Goal: Find specific page/section: Find specific page/section

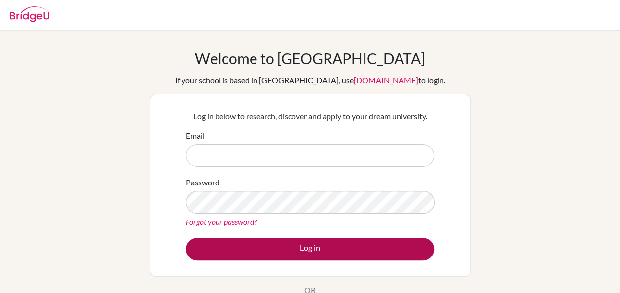
type input "[EMAIL_ADDRESS][DOMAIN_NAME]"
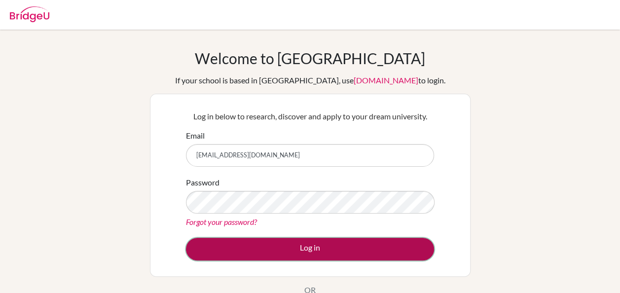
click at [326, 245] on button "Log in" at bounding box center [310, 249] width 248 height 23
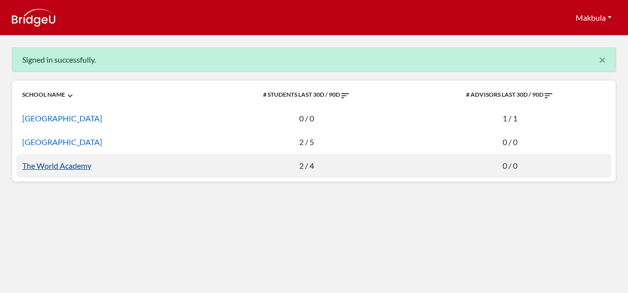
click at [50, 167] on link "The World Academy" at bounding box center [56, 165] width 69 height 9
